Goal: Task Accomplishment & Management: Complete application form

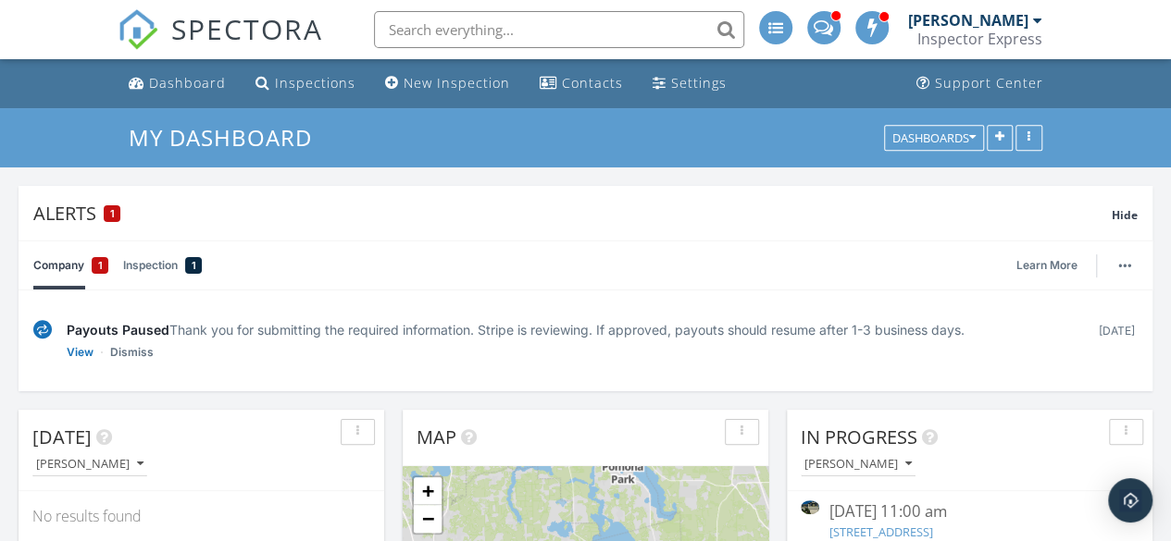
scroll to position [1527, 1199]
click at [479, 88] on div "New Inspection" at bounding box center [457, 83] width 106 height 18
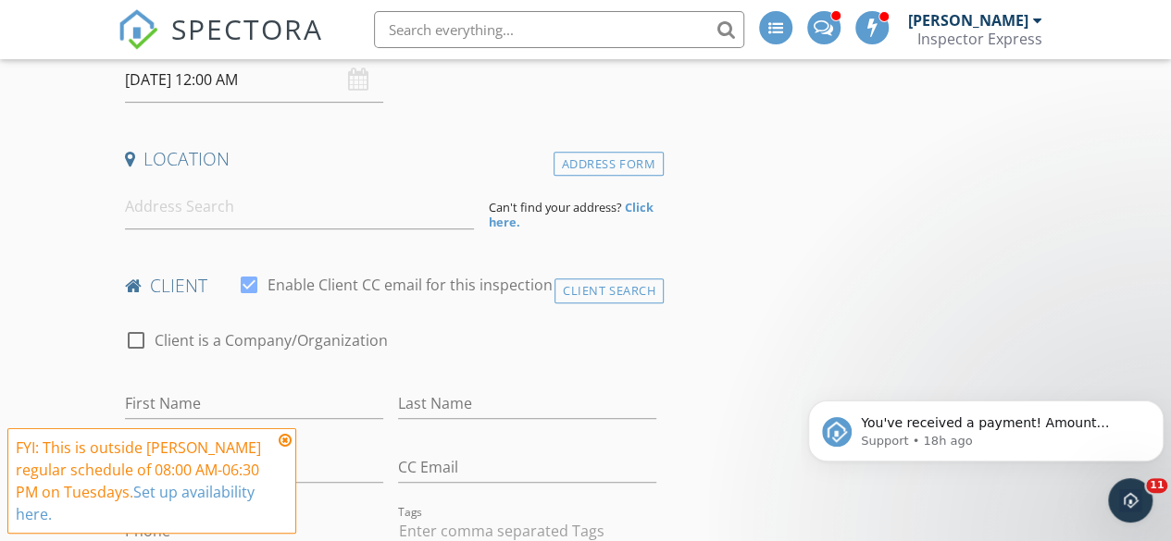
scroll to position [342, 0]
click at [340, 218] on input at bounding box center [300, 205] width 350 height 45
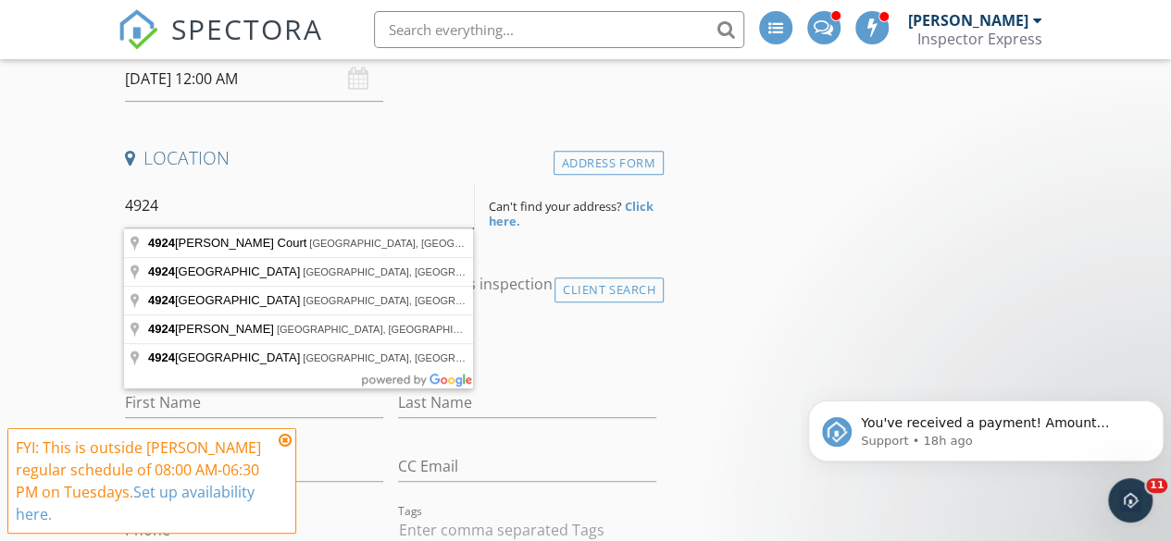
click at [340, 218] on input "4924" at bounding box center [300, 205] width 350 height 45
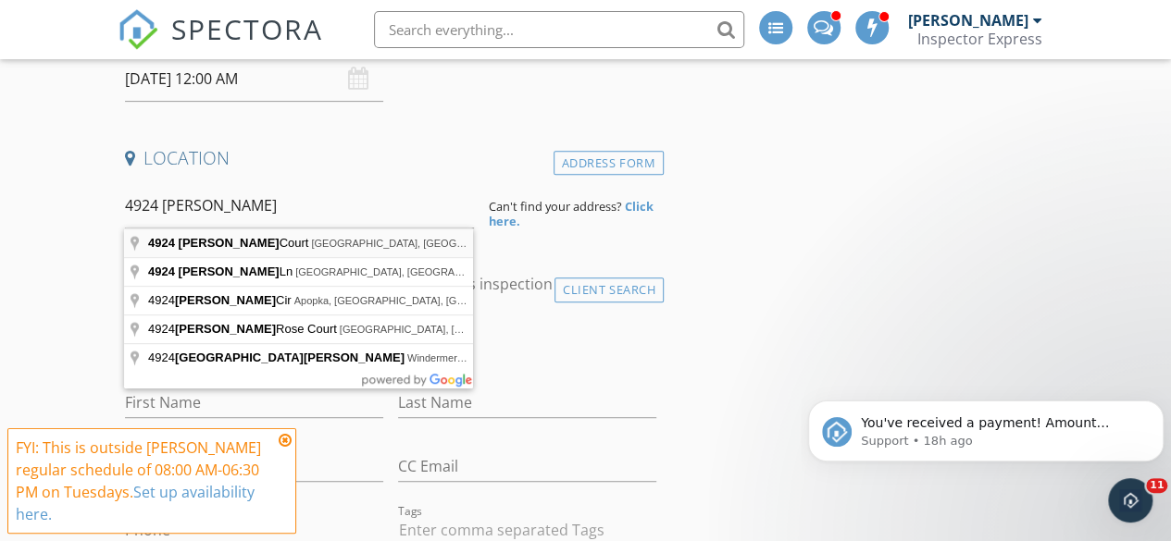
type input "4924 Olivia Court, St. Cloud, FL, USA"
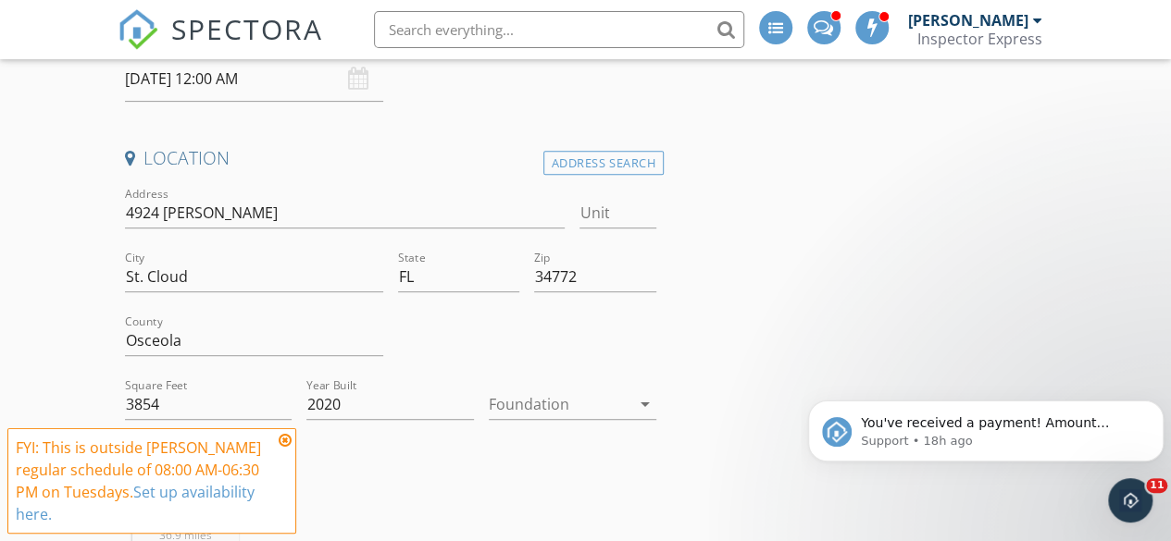
click at [648, 398] on icon "arrow_drop_down" at bounding box center [645, 404] width 22 height 22
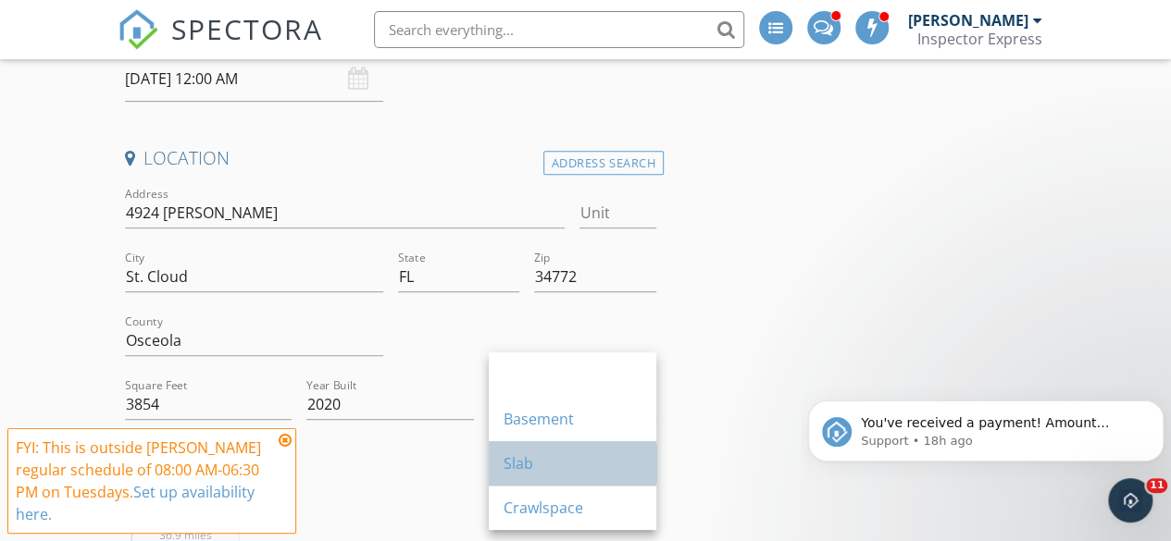
click at [585, 464] on div "Slab" at bounding box center [573, 464] width 138 height 22
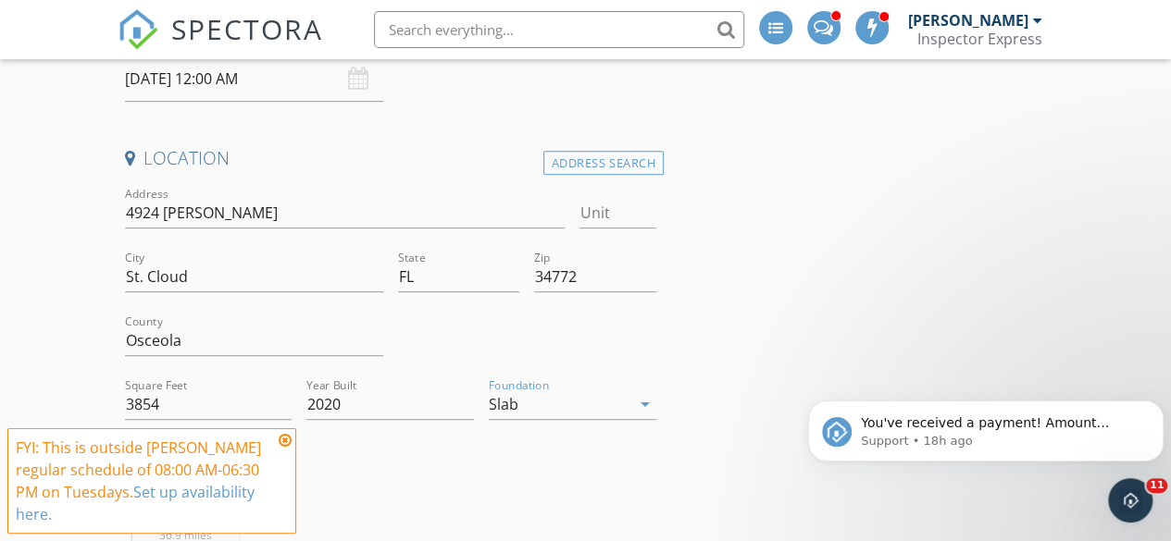
click at [280, 441] on icon at bounding box center [285, 440] width 13 height 15
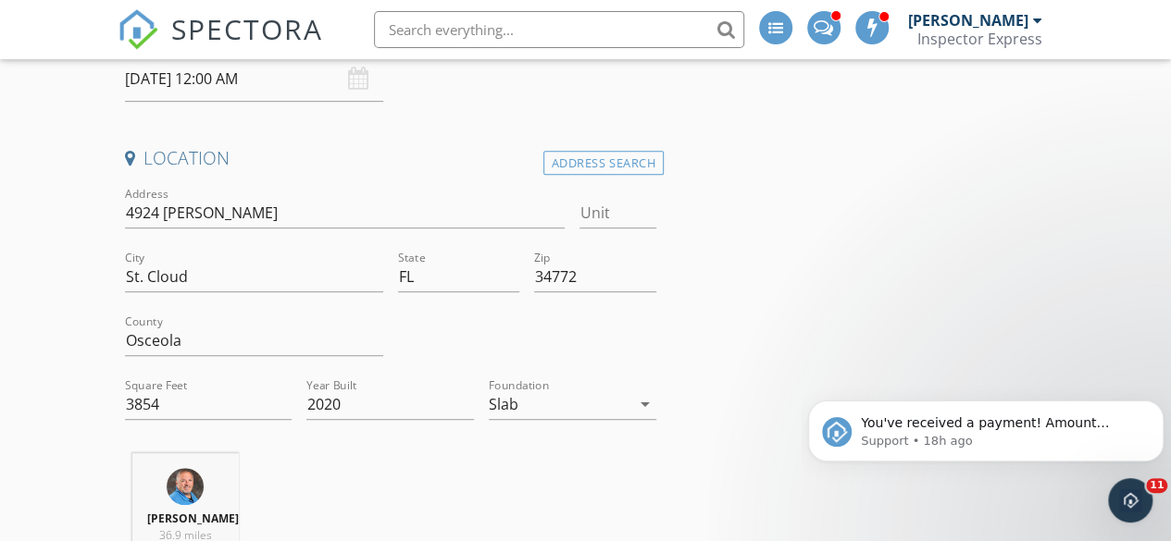
scroll to position [437, 0]
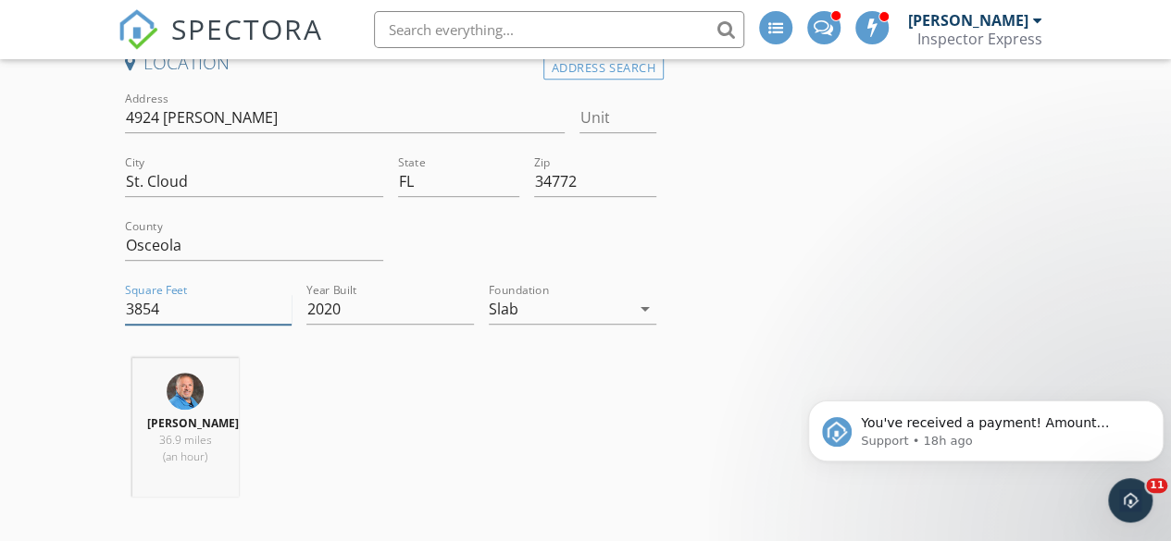
click at [185, 301] on input "3854" at bounding box center [209, 309] width 168 height 31
type input "3"
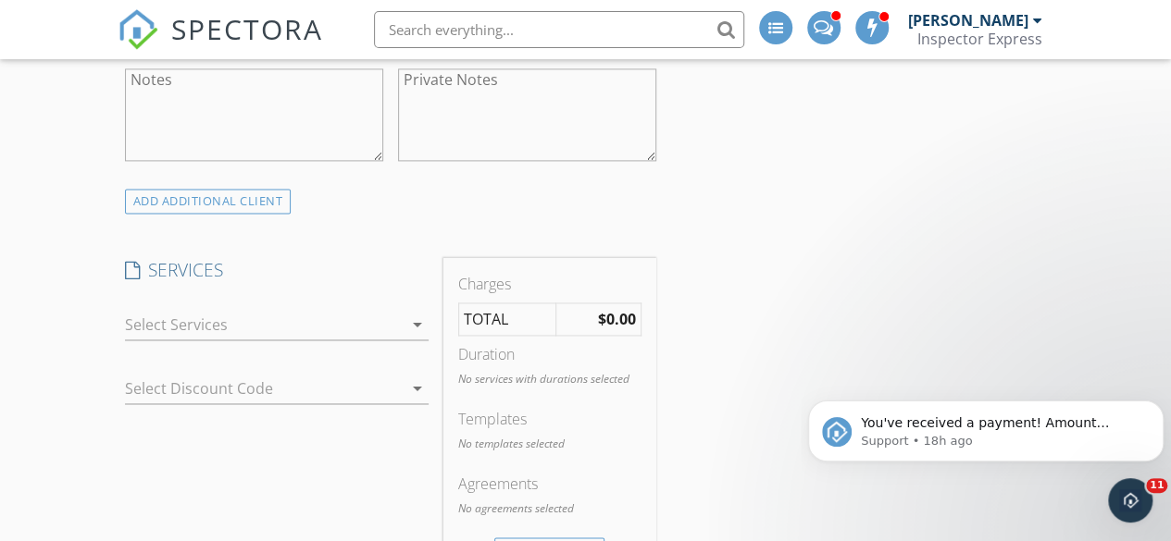
scroll to position [1239, 0]
type input "4762"
click at [420, 330] on icon "arrow_drop_down" at bounding box center [417, 326] width 22 height 22
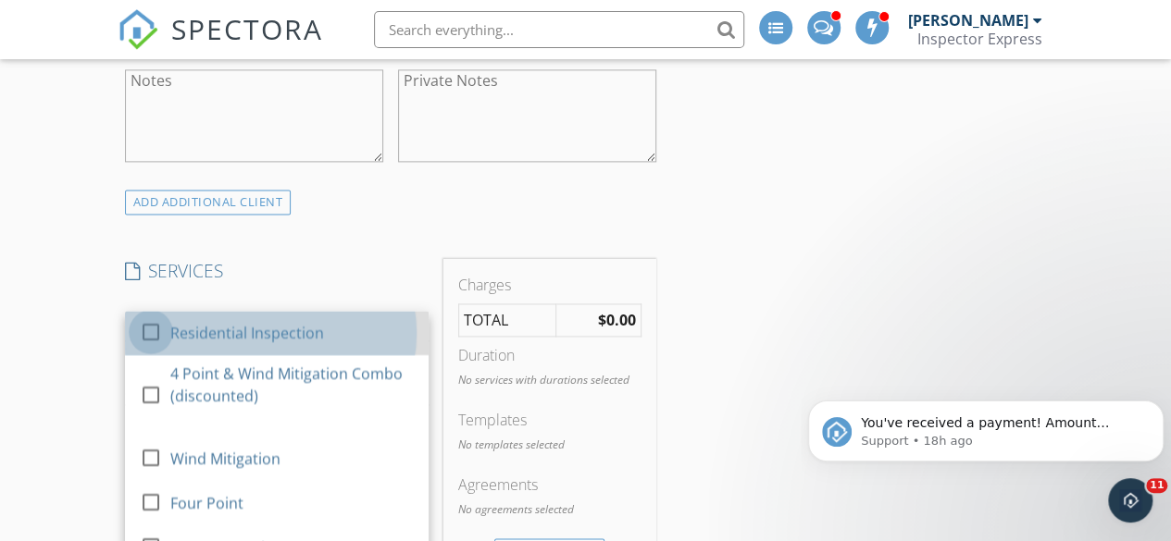
click at [154, 333] on div at bounding box center [150, 332] width 31 height 31
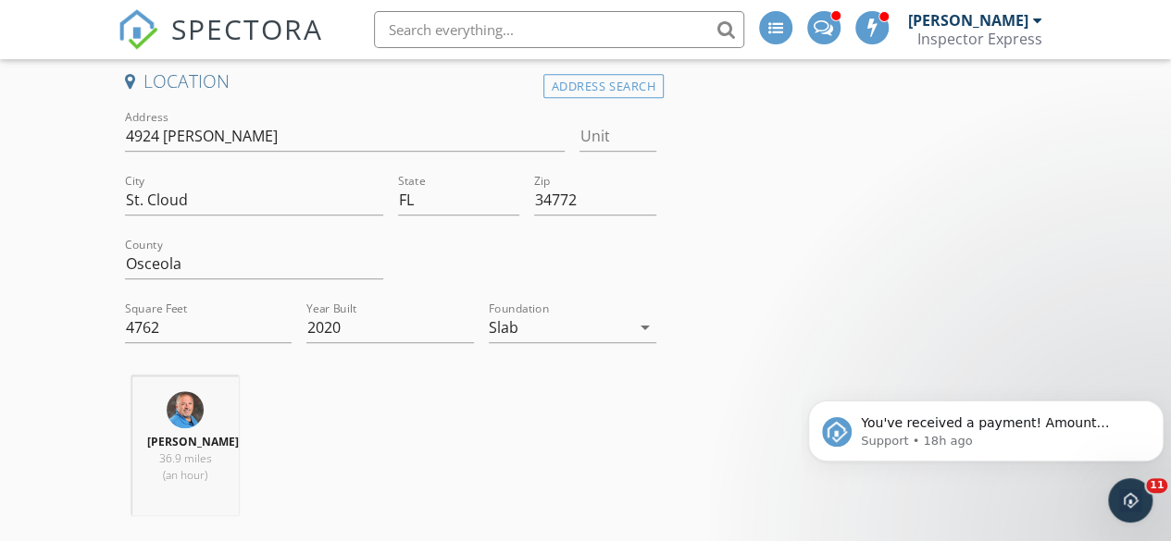
scroll to position [391, 0]
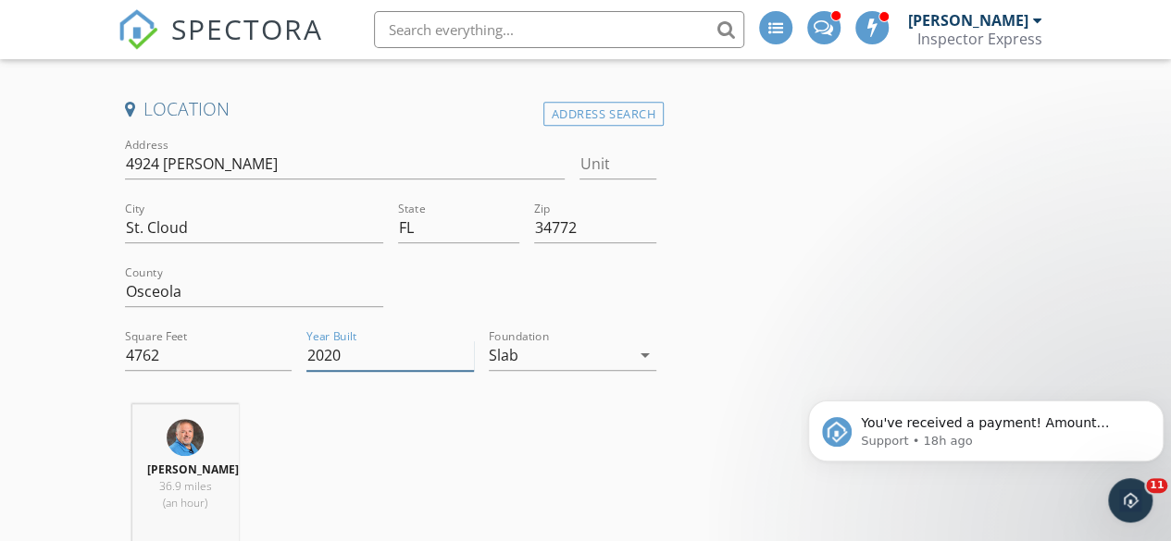
click at [375, 355] on input "2020" at bounding box center [390, 356] width 168 height 31
type input "2021"
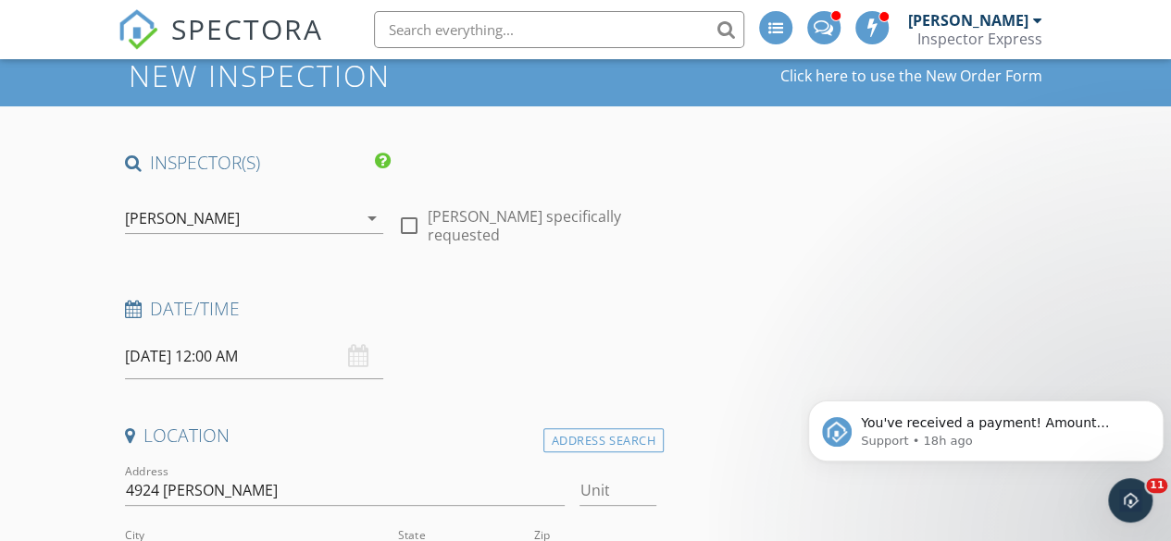
scroll to position [0, 0]
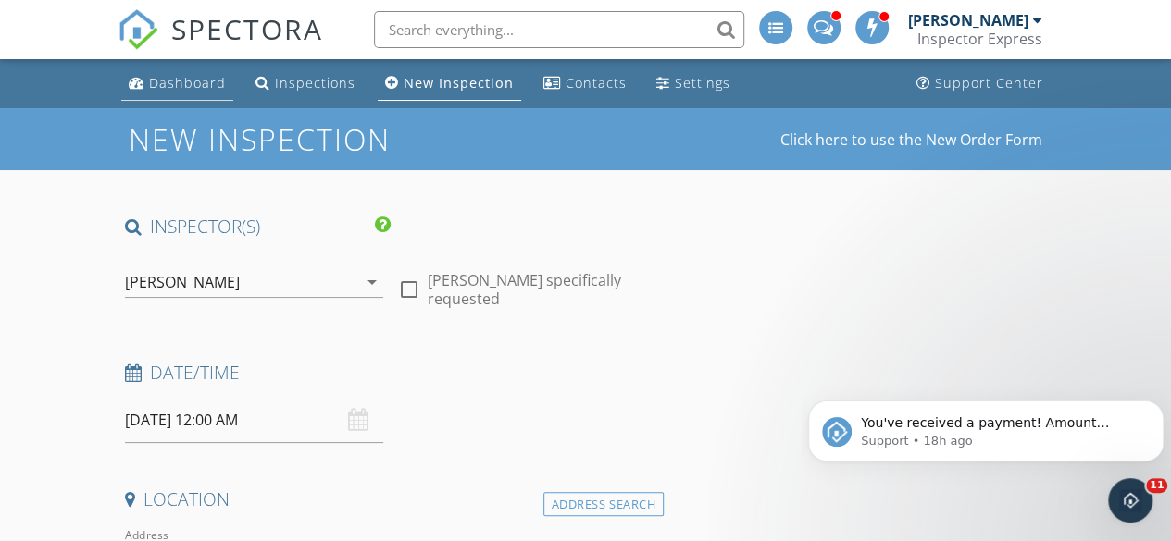
click at [192, 83] on div "Dashboard" at bounding box center [187, 83] width 77 height 18
